Goal: Task Accomplishment & Management: Manage account settings

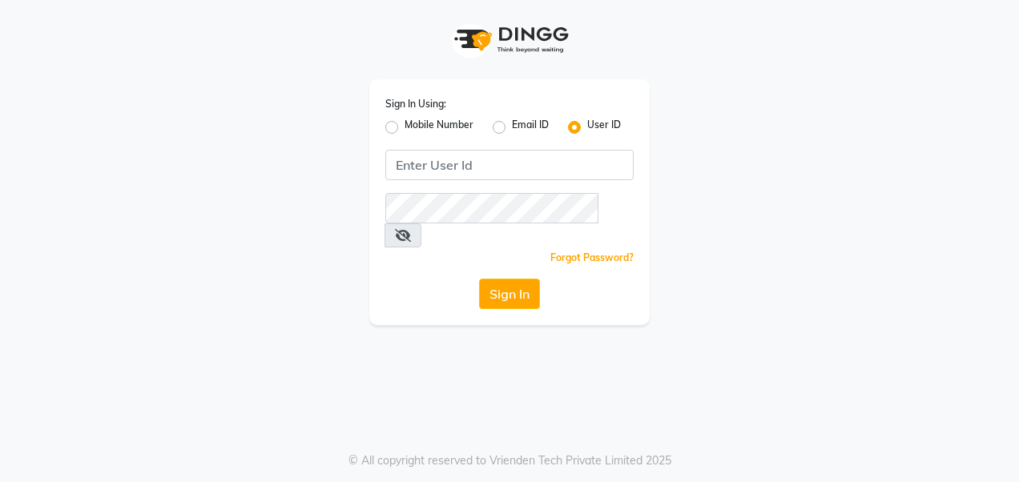
click at [420, 125] on label "Mobile Number" at bounding box center [438, 127] width 69 height 19
click at [415, 125] on input "Mobile Number" at bounding box center [409, 123] width 10 height 10
radio input "true"
radio input "false"
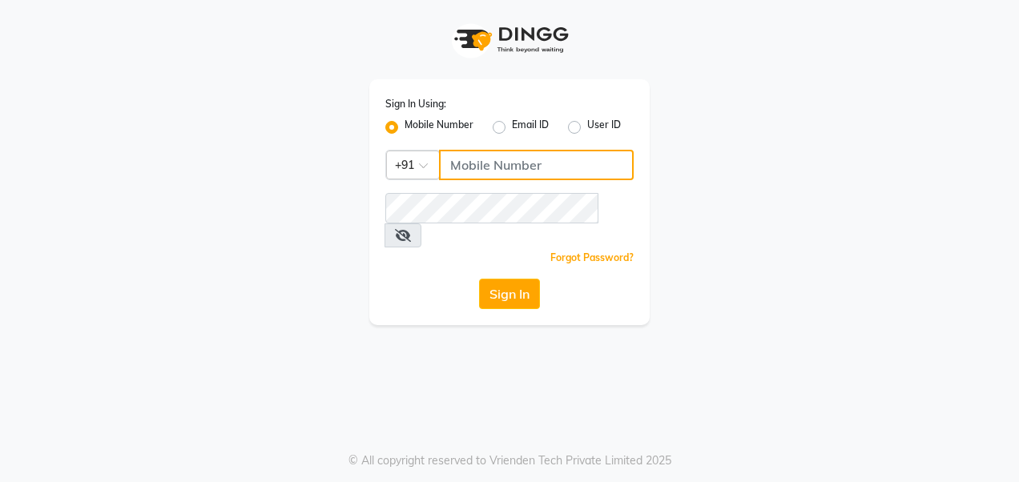
click at [484, 167] on input "Username" at bounding box center [536, 165] width 195 height 30
type input "9810337744"
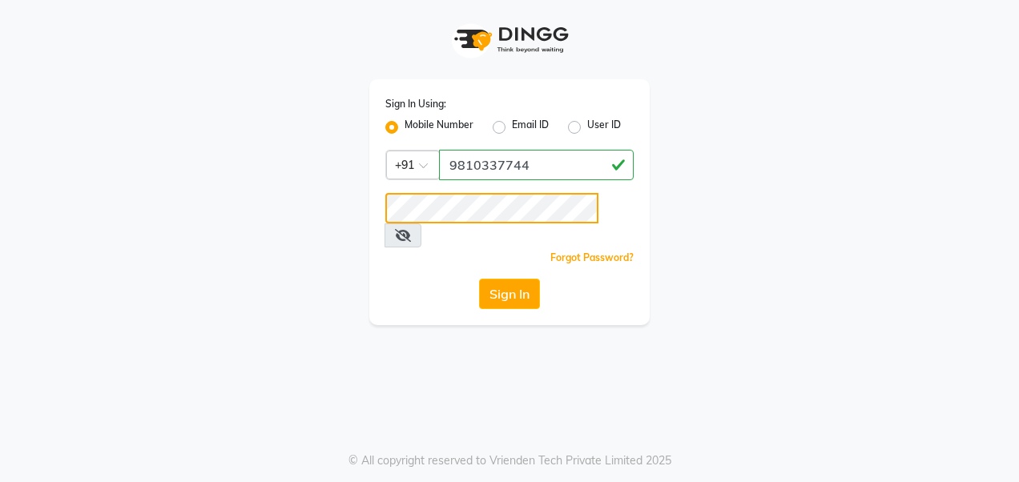
click at [479, 279] on button "Sign In" at bounding box center [509, 294] width 61 height 30
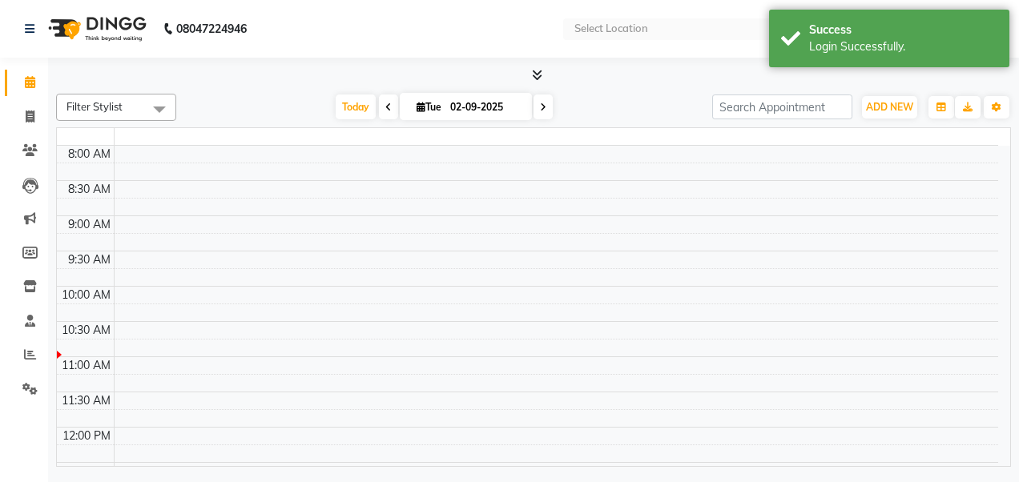
select select "en"
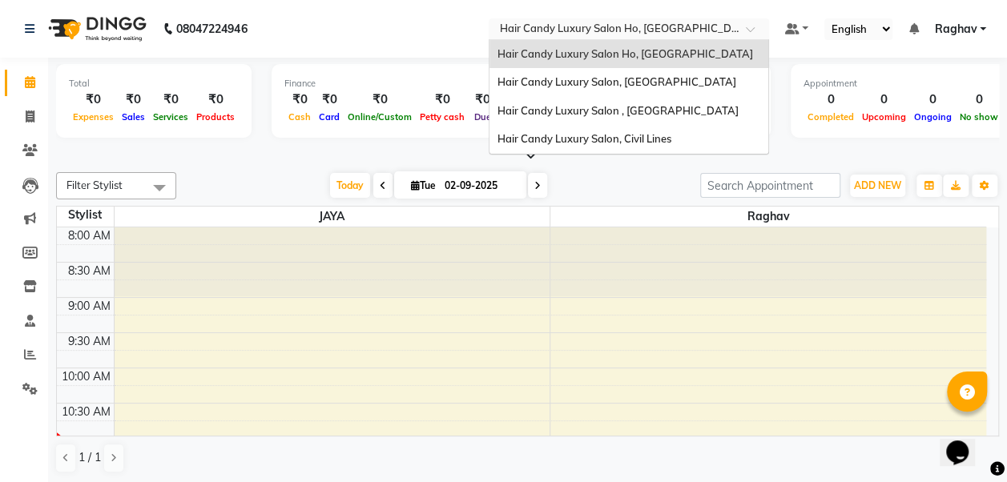
click at [673, 29] on input "text" at bounding box center [612, 30] width 232 height 16
click at [664, 78] on span "Hair Candy Luxury Salon, Greater Kailash" at bounding box center [616, 81] width 239 height 13
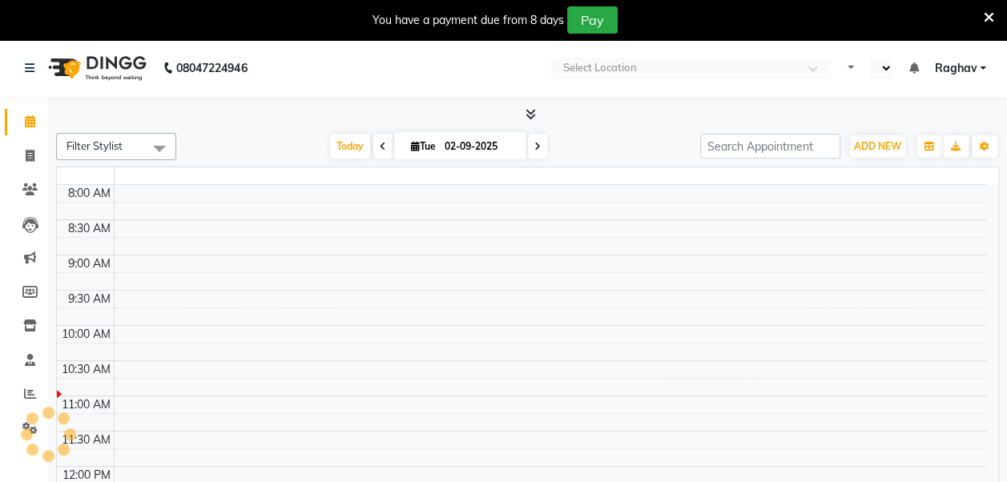
select select "en"
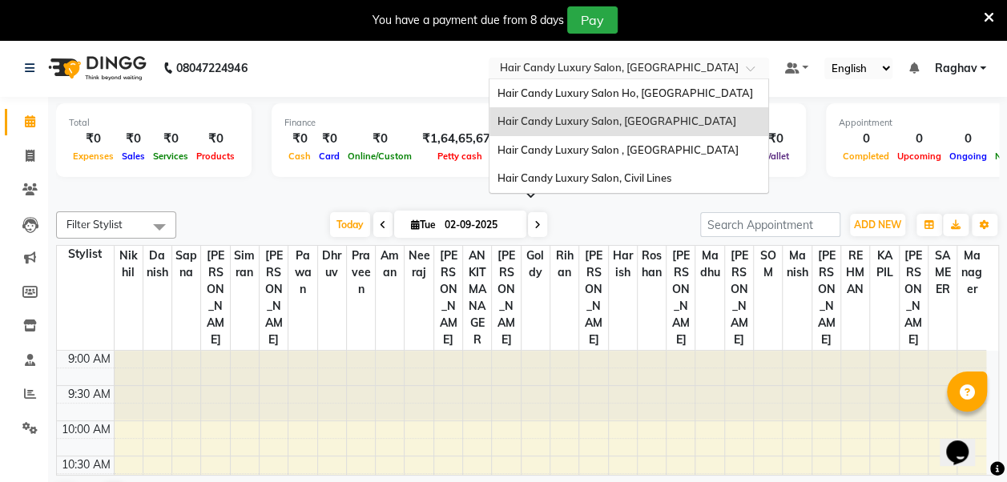
click at [710, 70] on input "text" at bounding box center [612, 70] width 232 height 16
click at [661, 173] on span "Hair Candy Luxury Salon, Civil Lines" at bounding box center [584, 177] width 174 height 13
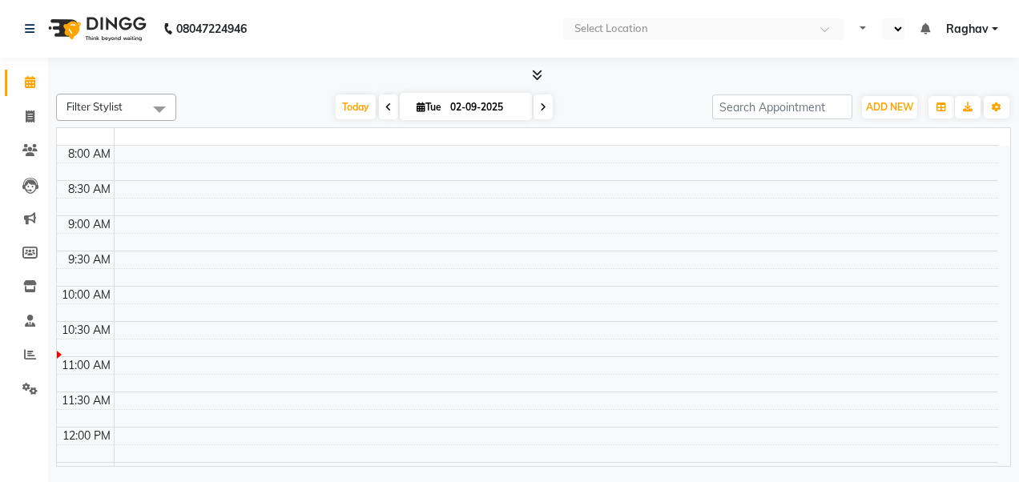
select select "en"
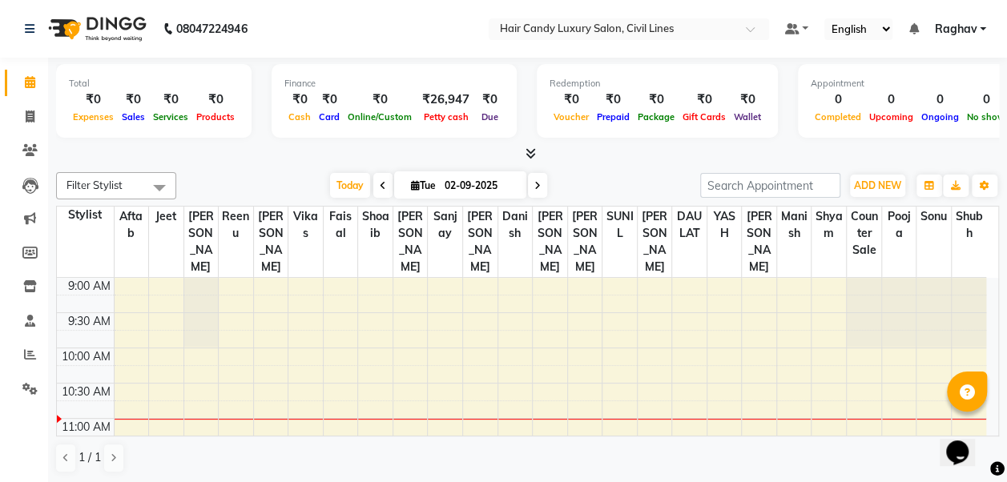
click at [529, 152] on icon at bounding box center [530, 153] width 10 height 12
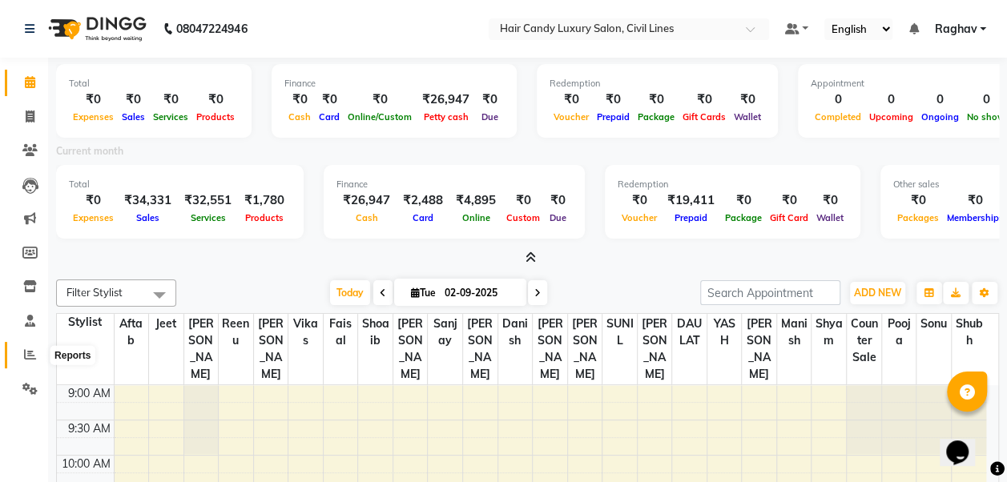
click at [29, 354] on icon at bounding box center [30, 354] width 12 height 12
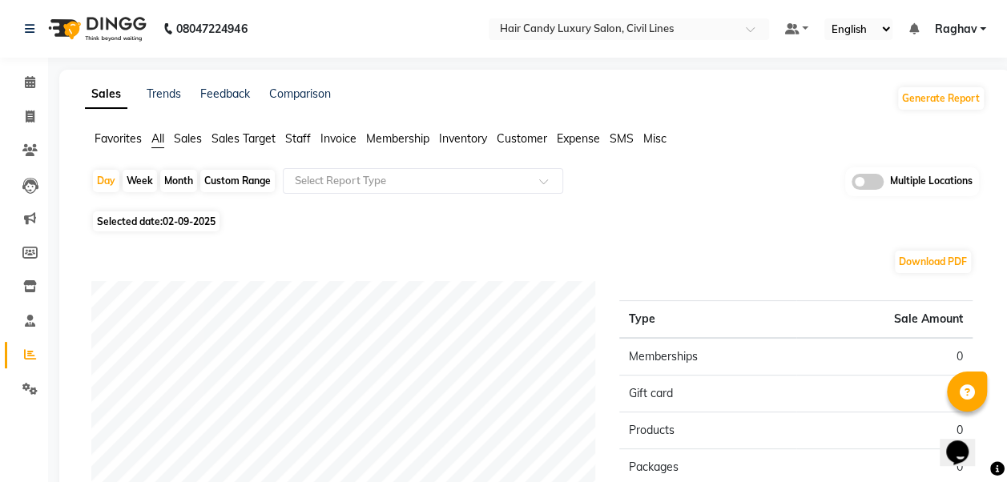
click at [179, 188] on div "Month" at bounding box center [178, 181] width 37 height 22
select select "9"
select select "2025"
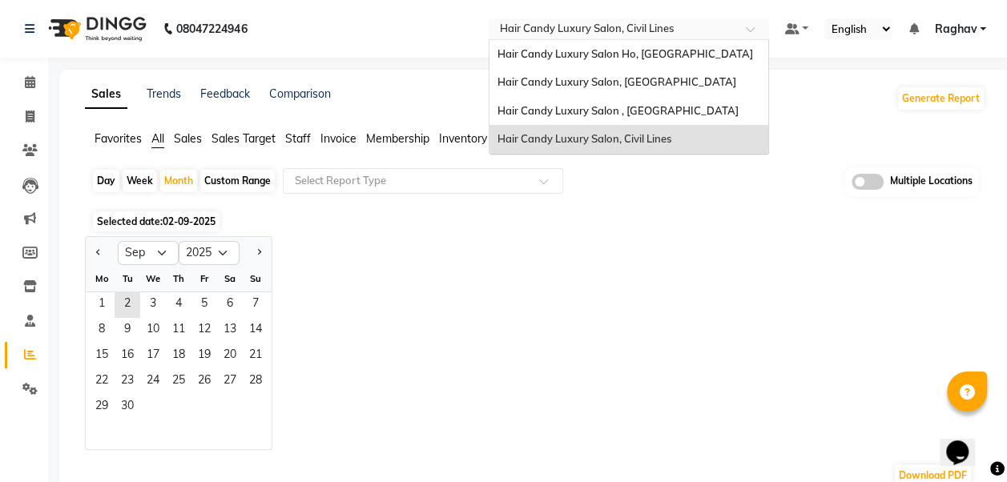
click at [633, 28] on input "text" at bounding box center [612, 30] width 232 height 16
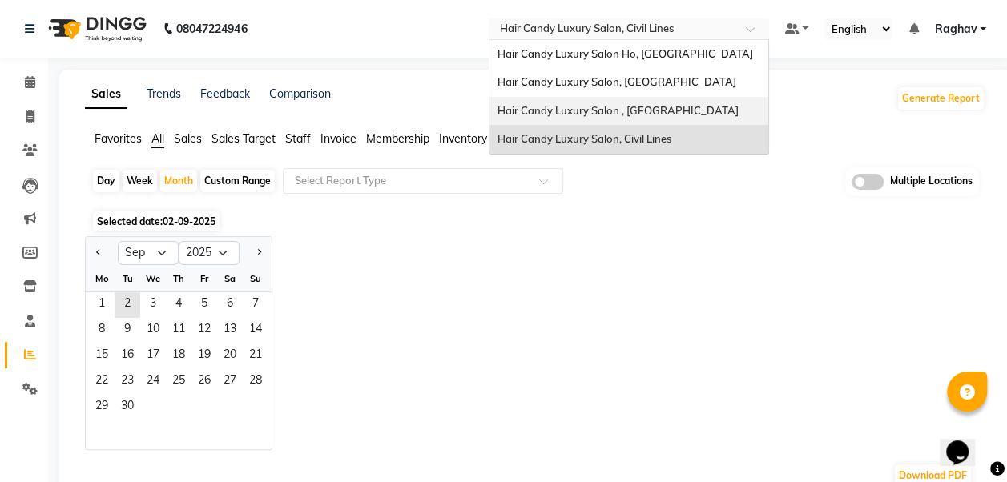
click at [613, 112] on span "Hair Candy Luxury Salon , Sector 46 Gurugram" at bounding box center [617, 110] width 241 height 13
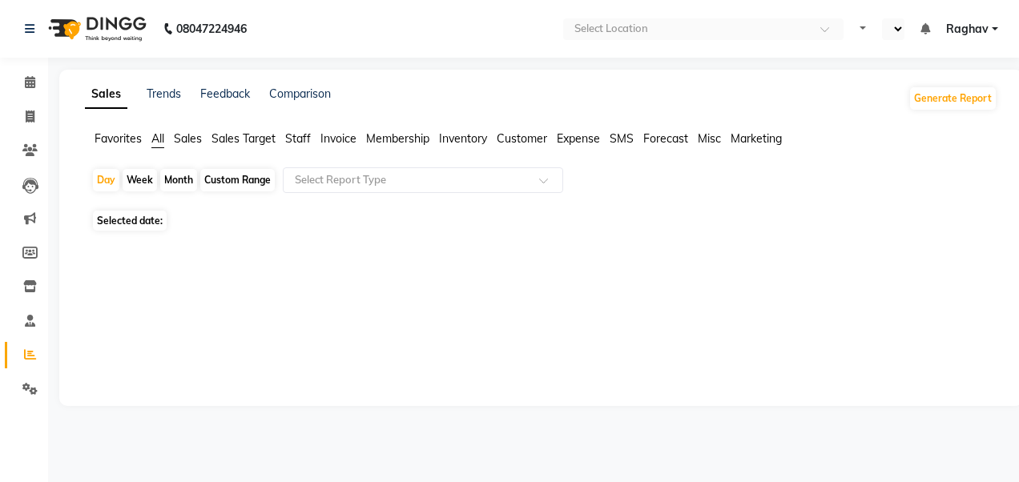
select select "en"
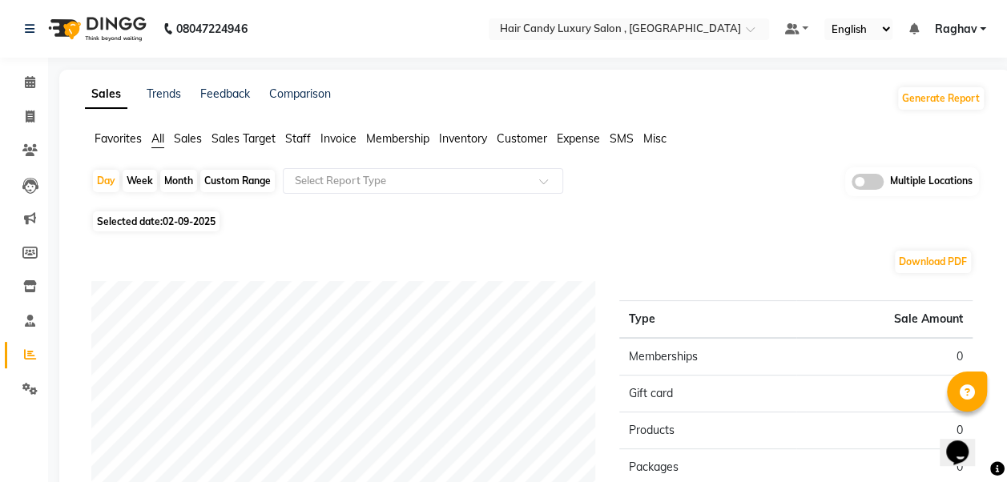
click at [185, 176] on div "Month" at bounding box center [178, 181] width 37 height 22
select select "9"
select select "2025"
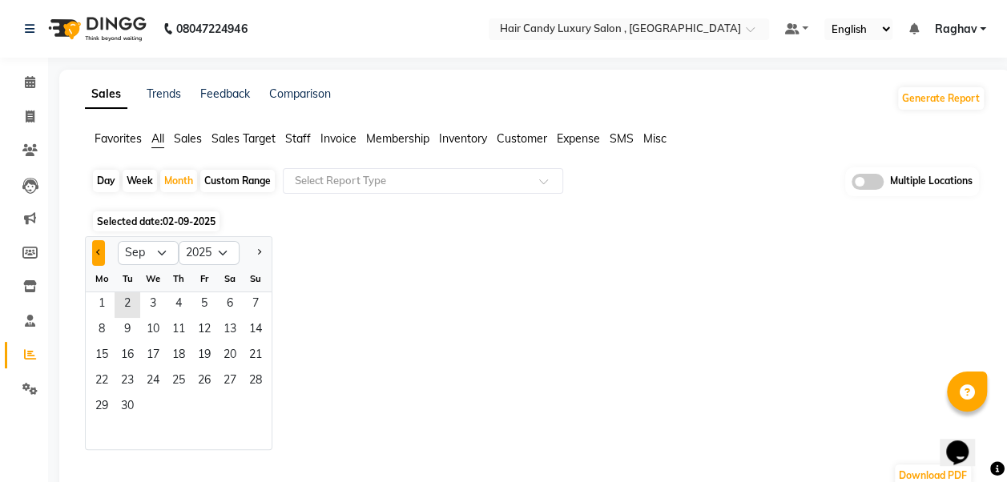
click at [98, 252] on span "Previous month" at bounding box center [99, 252] width 6 height 6
select select "8"
click at [206, 296] on span "1" at bounding box center [204, 305] width 26 height 26
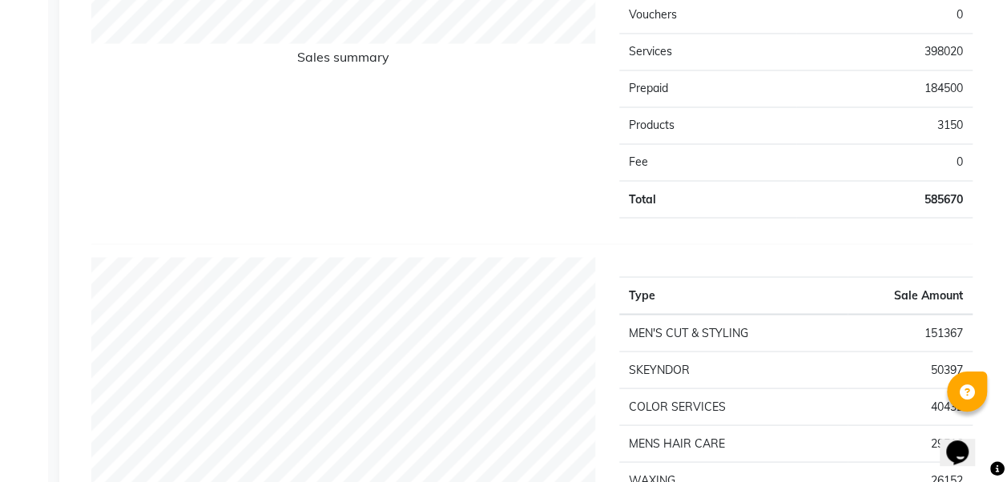
scroll to position [1377, 0]
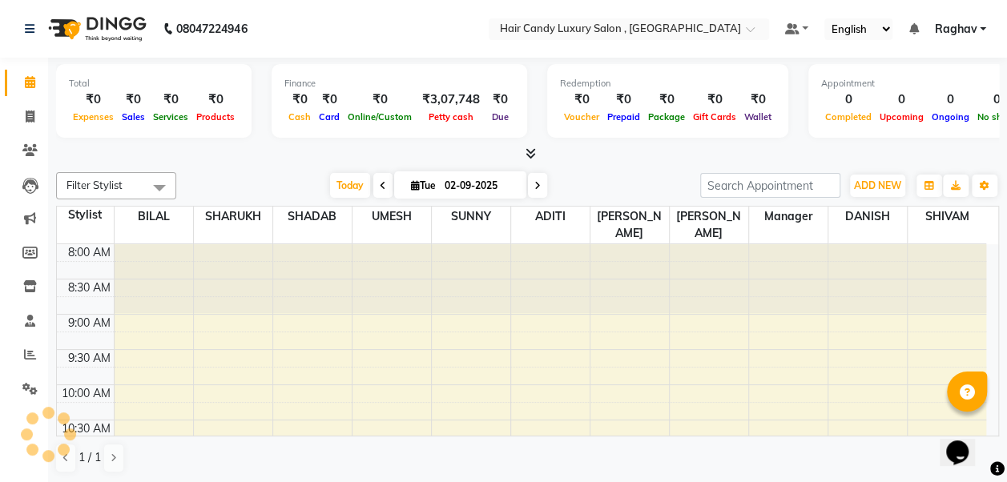
scroll to position [209, 0]
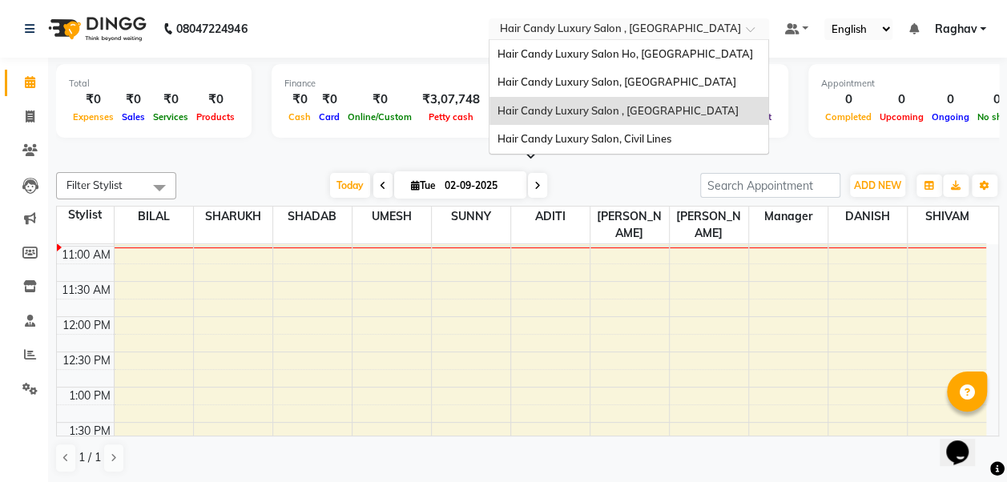
click at [718, 29] on input "text" at bounding box center [612, 30] width 232 height 16
click at [662, 62] on div "Hair Candy Luxury Salon Ho, Model Town" at bounding box center [628, 54] width 279 height 29
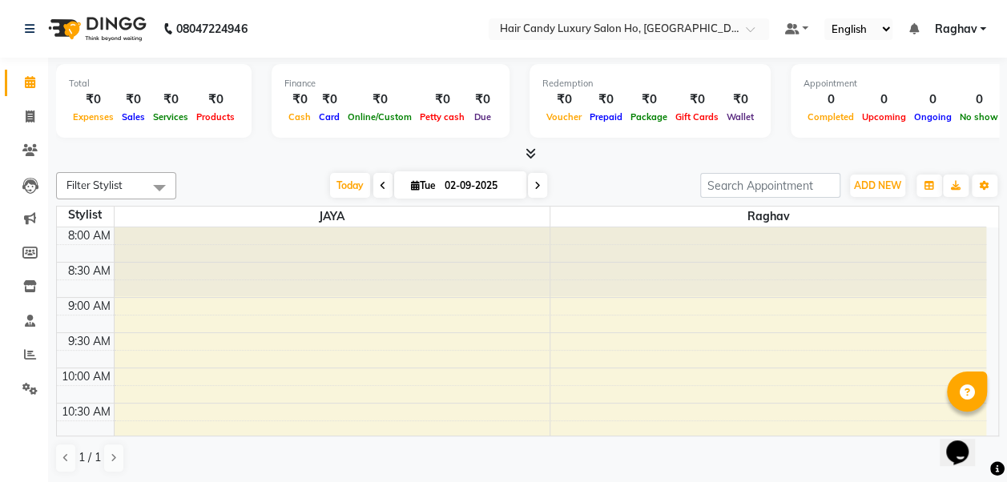
click at [531, 152] on icon at bounding box center [530, 153] width 10 height 12
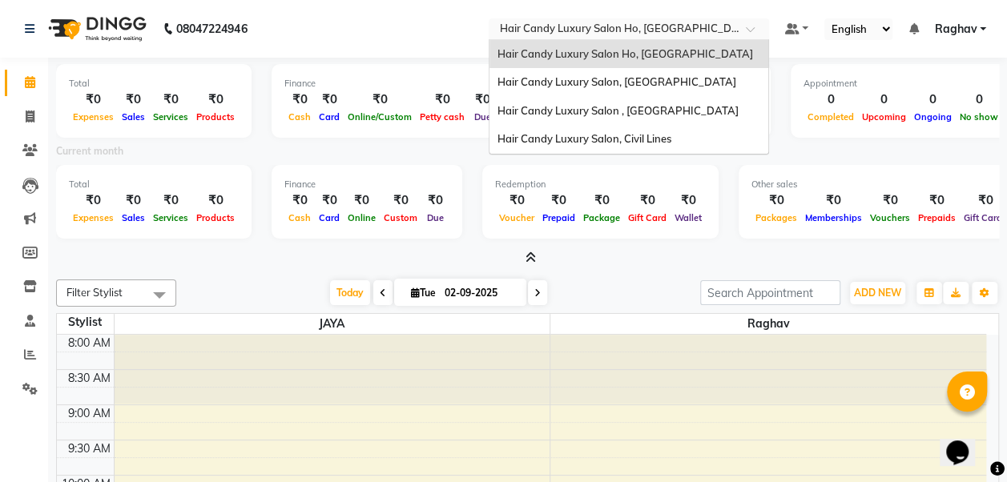
click at [720, 29] on input "text" at bounding box center [612, 30] width 232 height 16
click at [647, 87] on span "Hair Candy Luxury Salon, [GEOGRAPHIC_DATA]" at bounding box center [616, 81] width 239 height 13
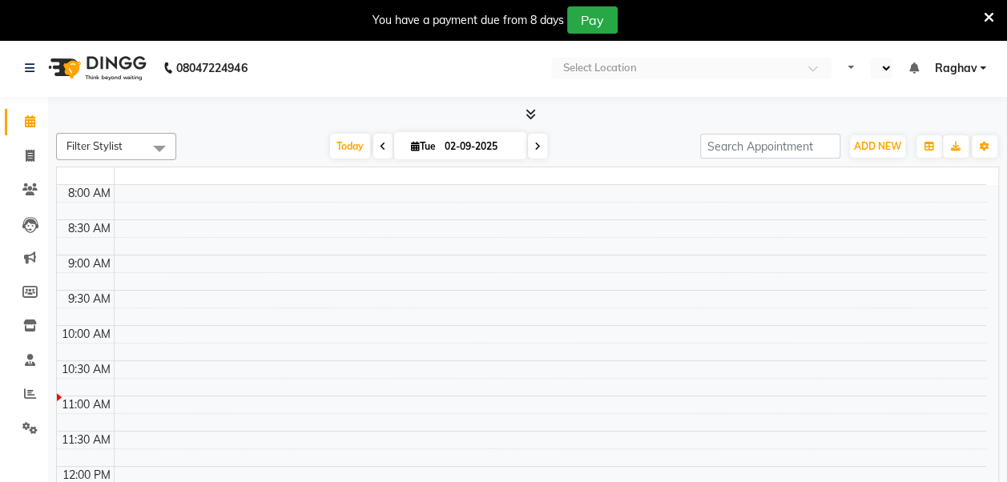
select select "en"
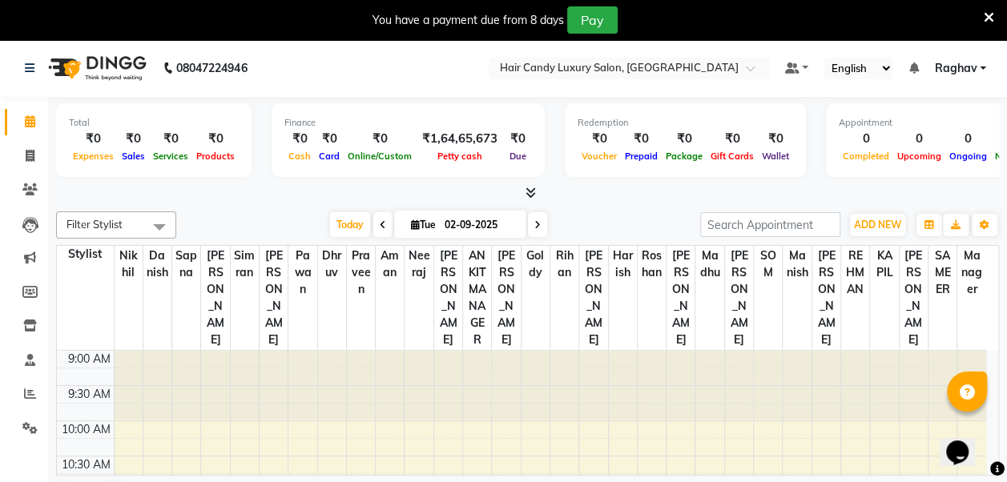
click at [532, 194] on icon at bounding box center [530, 193] width 10 height 12
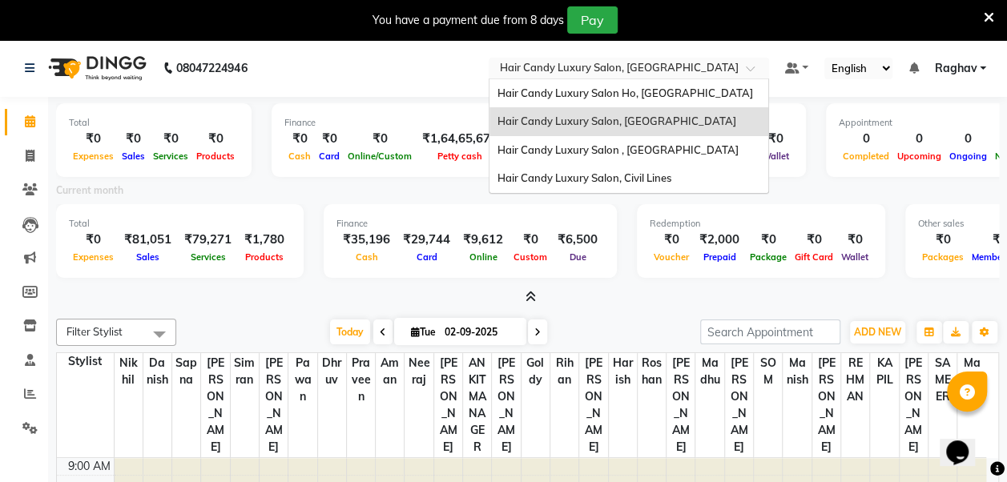
click at [746, 72] on div at bounding box center [628, 70] width 280 height 16
click at [649, 186] on div "Hair Candy Luxury Salon, Civil Lines" at bounding box center [628, 178] width 279 height 29
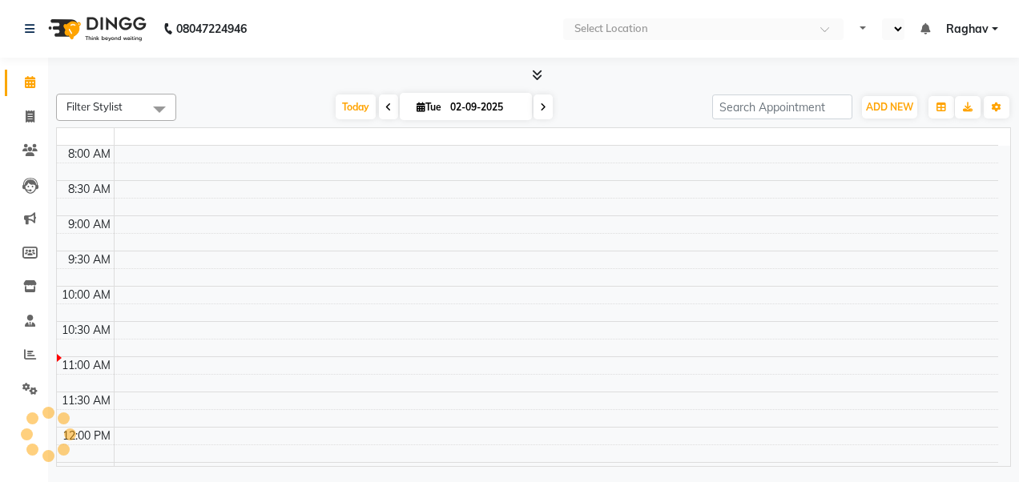
select select "en"
